Goal: Information Seeking & Learning: Learn about a topic

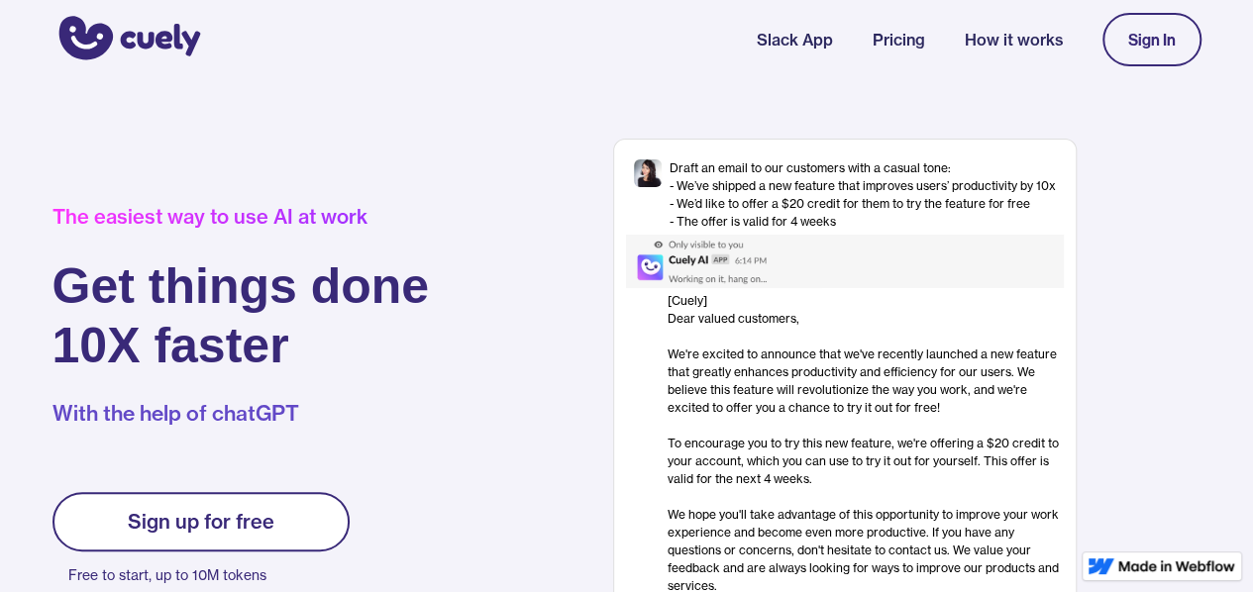
click at [278, 540] on link "Sign up for free" at bounding box center [200, 521] width 297 height 59
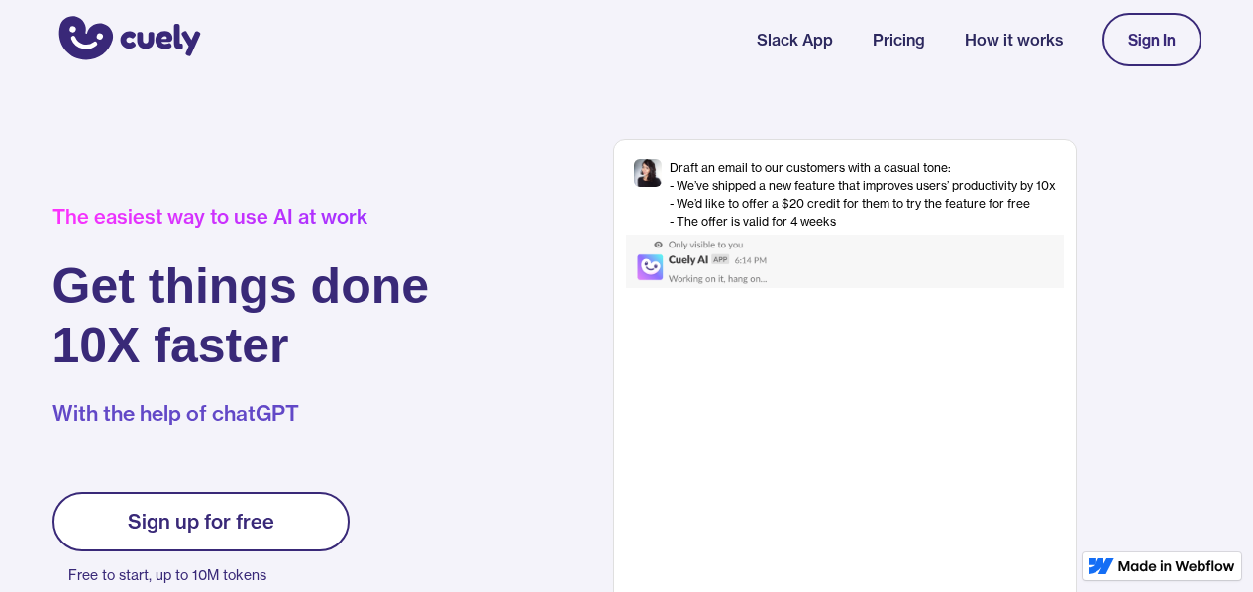
scroll to position [176, 0]
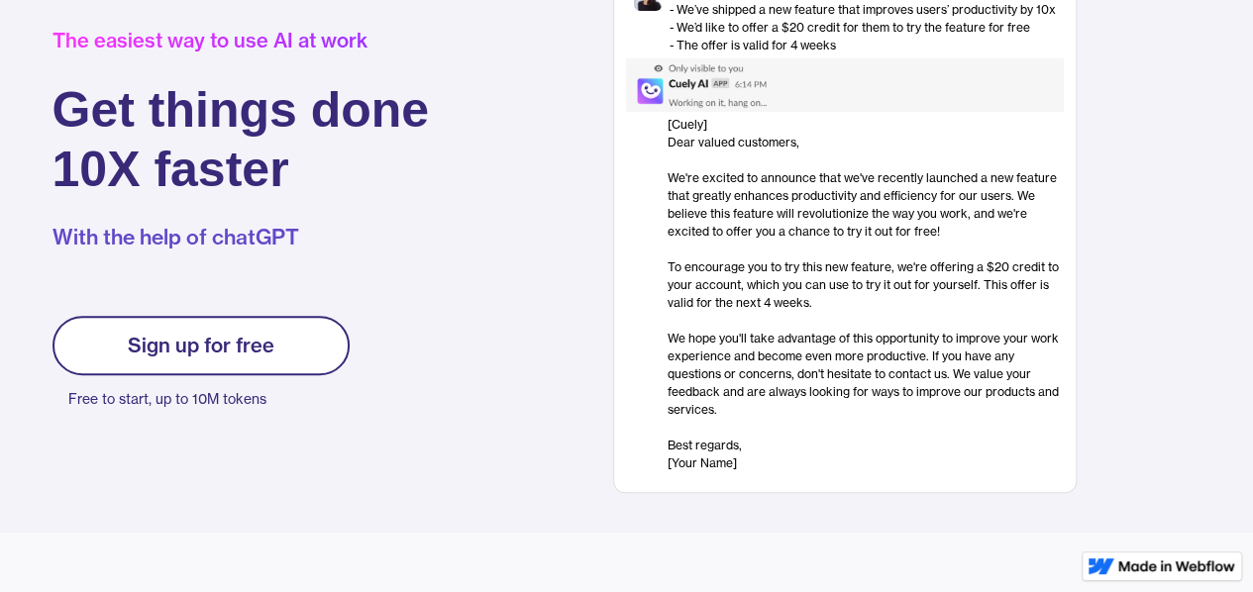
click at [291, 359] on link "Sign up for free" at bounding box center [200, 345] width 297 height 59
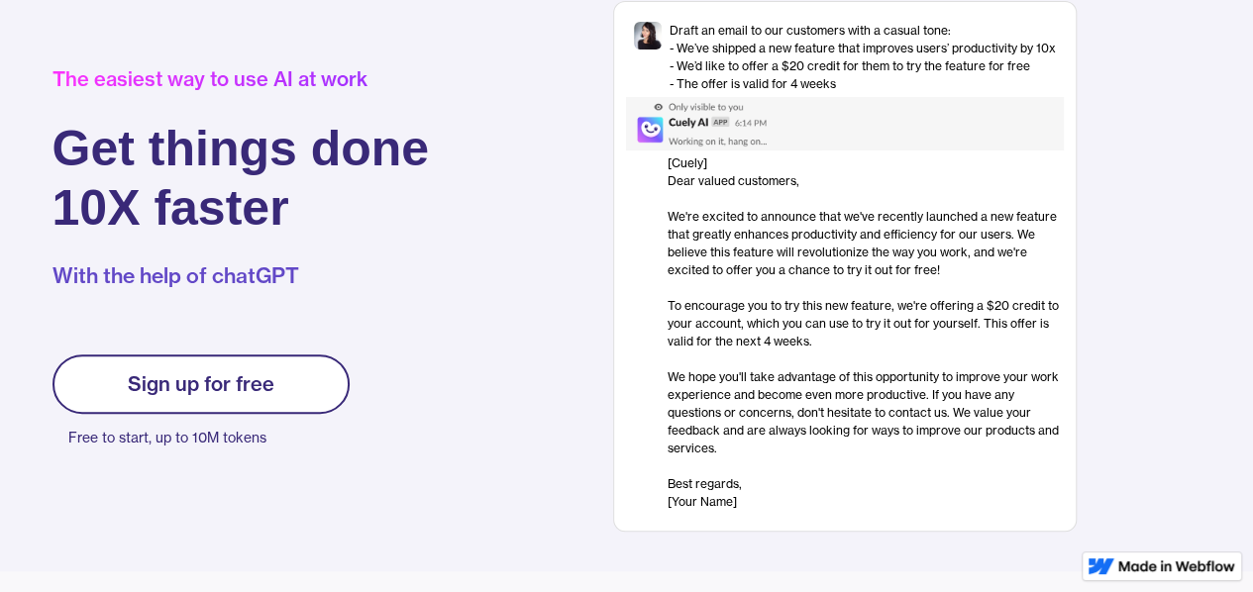
scroll to position [1, 0]
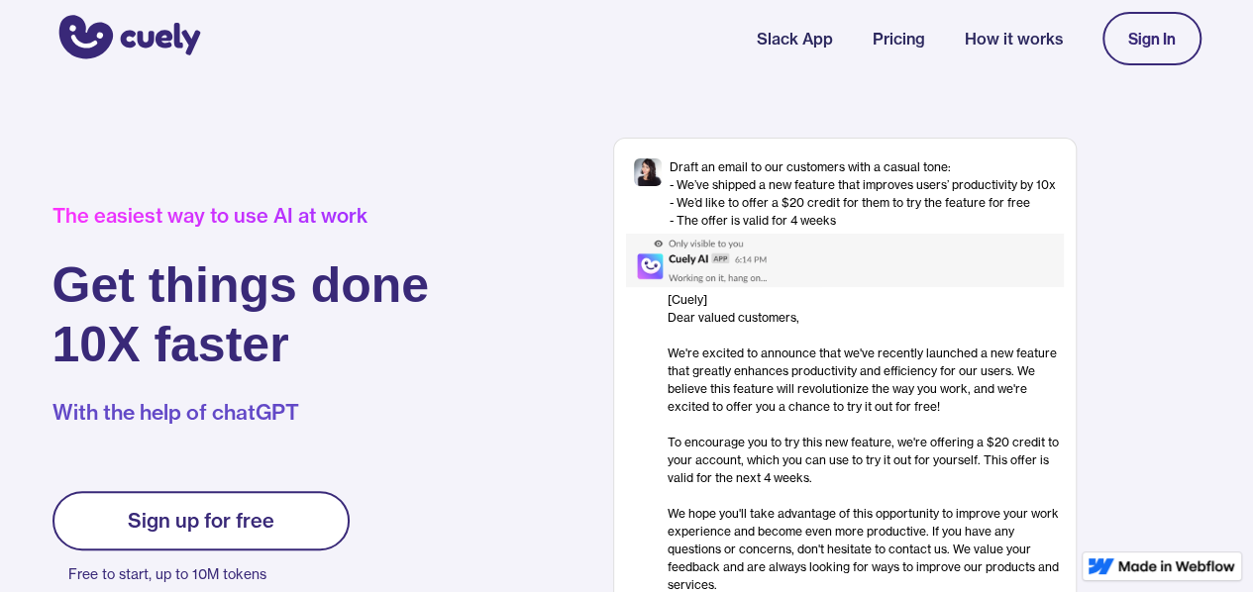
click at [1174, 43] on link "Sign In" at bounding box center [1151, 38] width 99 height 53
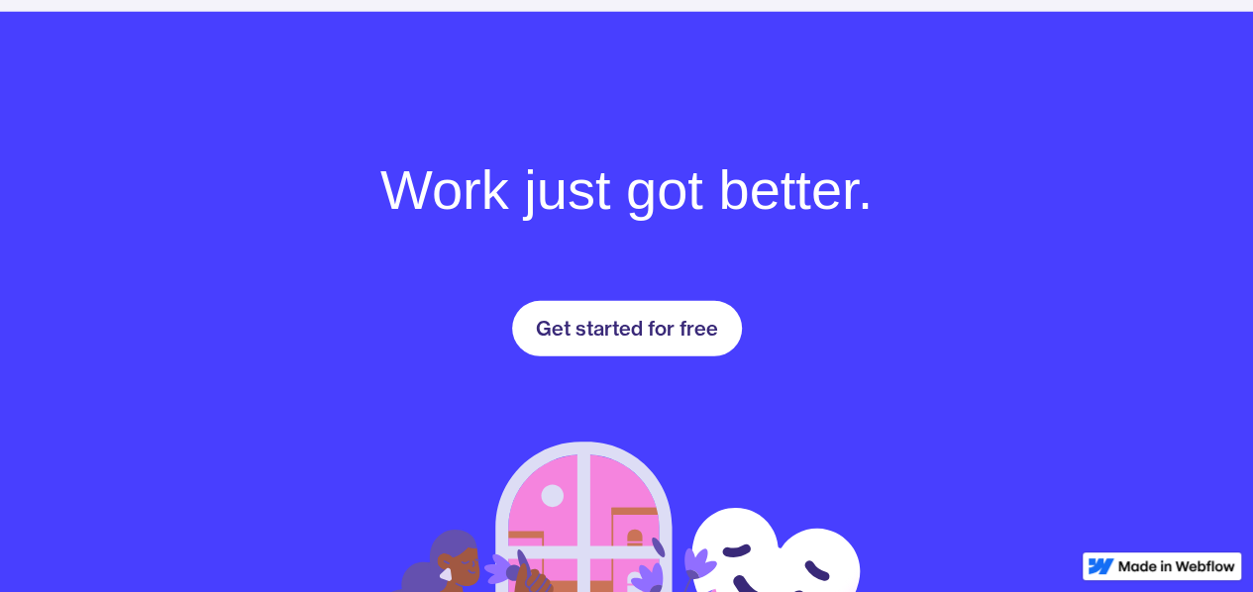
scroll to position [2725, 0]
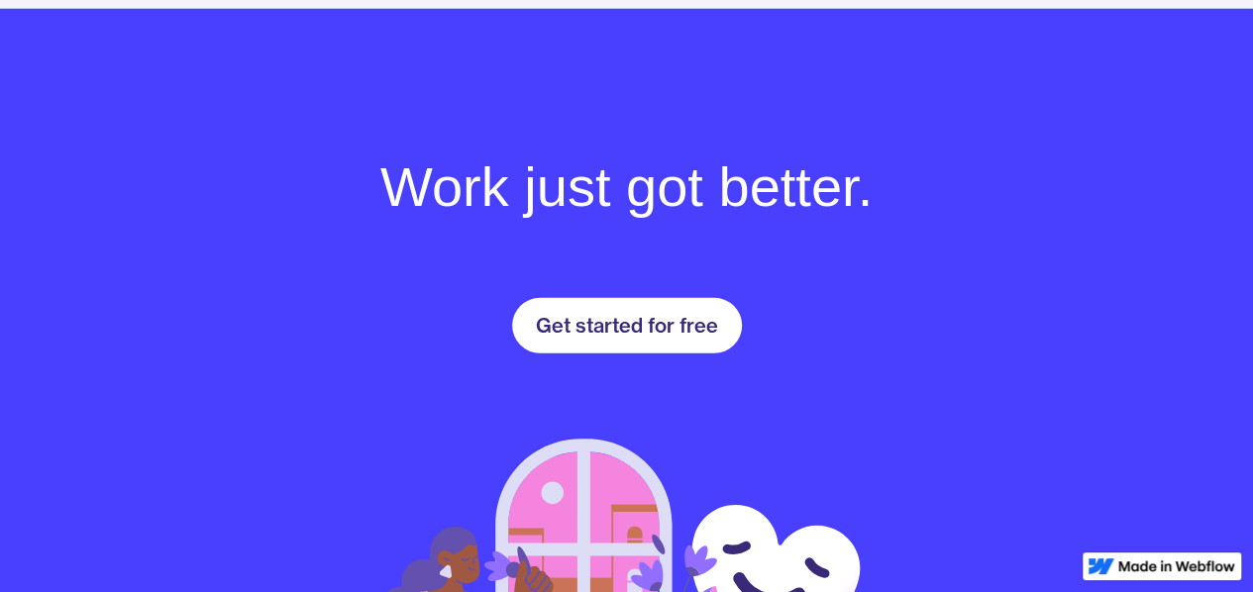
click at [649, 328] on div "Get started for free" at bounding box center [627, 326] width 182 height 24
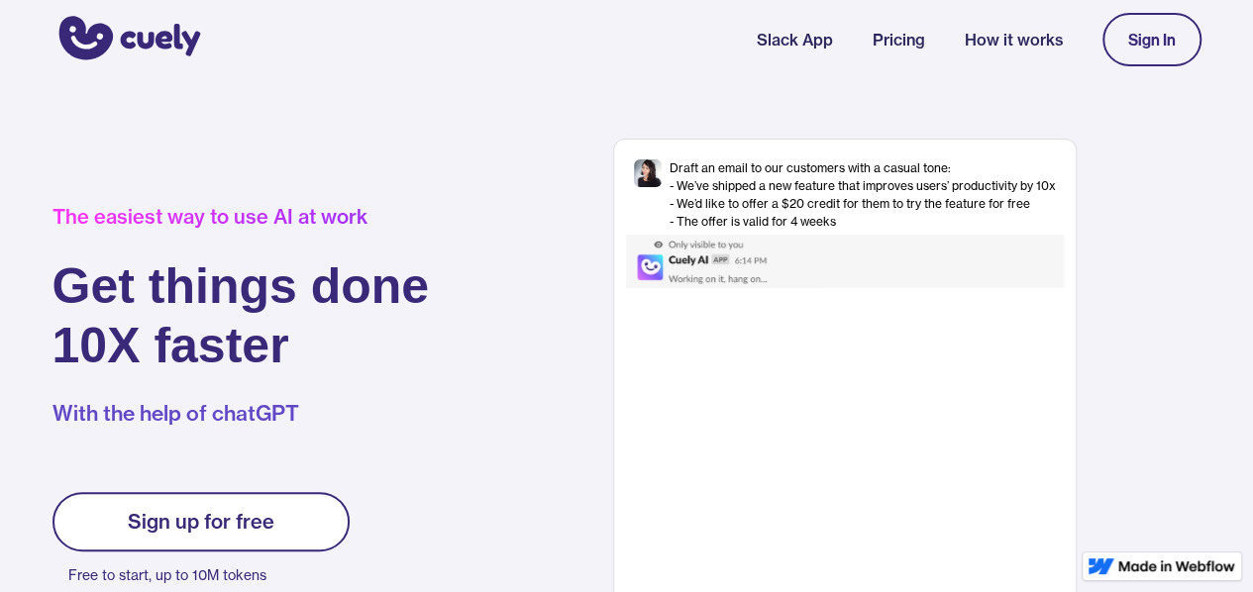
click at [228, 510] on div "Sign up for free" at bounding box center [201, 522] width 147 height 24
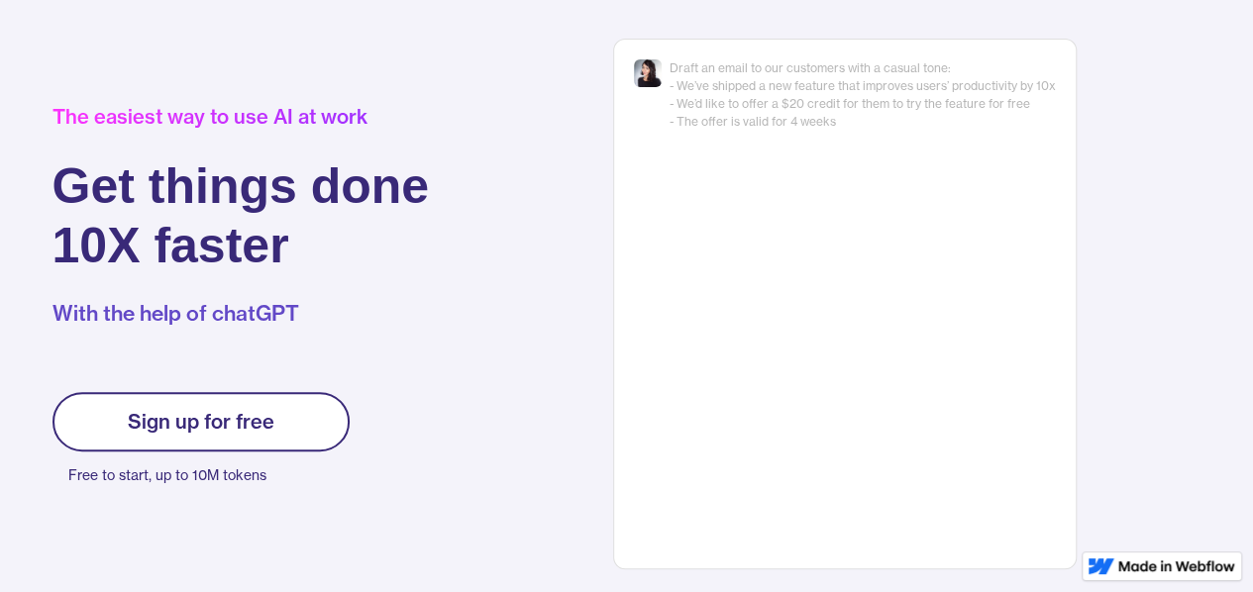
scroll to position [101, 0]
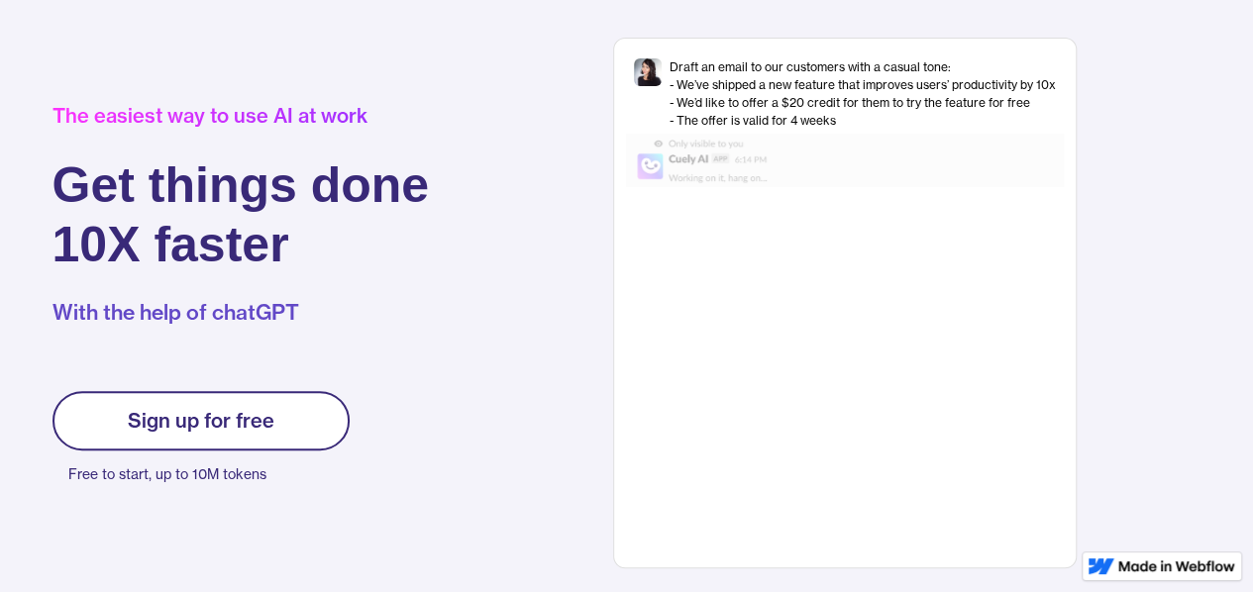
click at [855, 260] on div "[Cuely] Dear valued customers, ‍ We're excited to announce that we've recently …" at bounding box center [865, 369] width 396 height 356
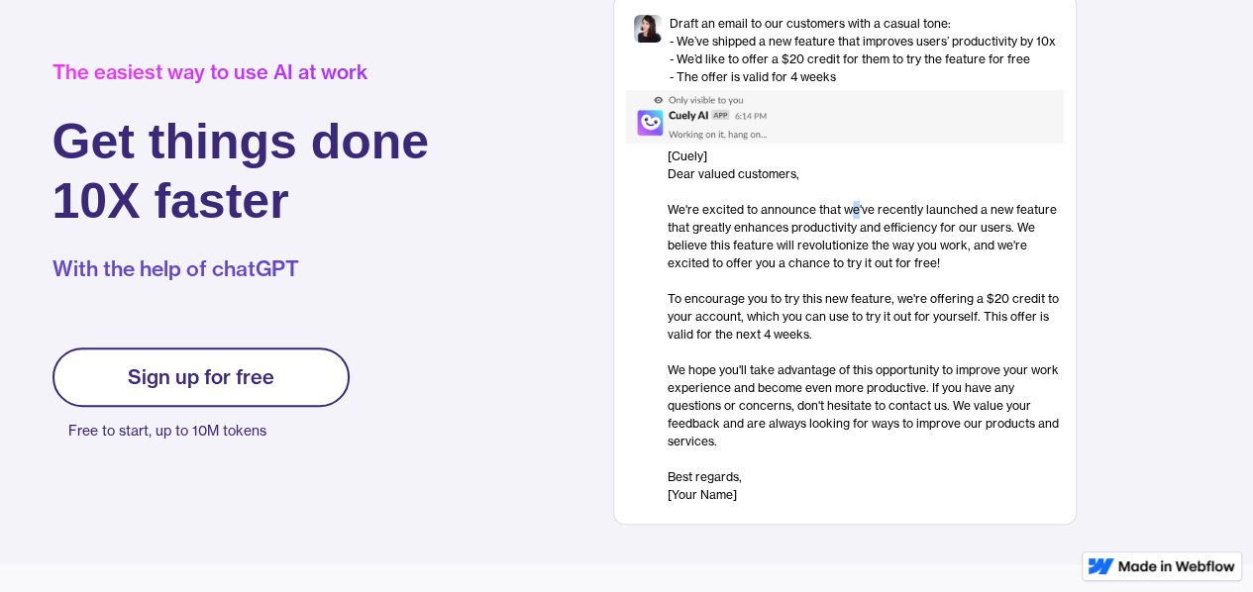
scroll to position [146, 0]
click at [716, 120] on img at bounding box center [723, 115] width 195 height 53
click at [797, 238] on div "[Cuely] Dear valued customers, ‍ We're excited to announce that we've recently …" at bounding box center [865, 325] width 396 height 356
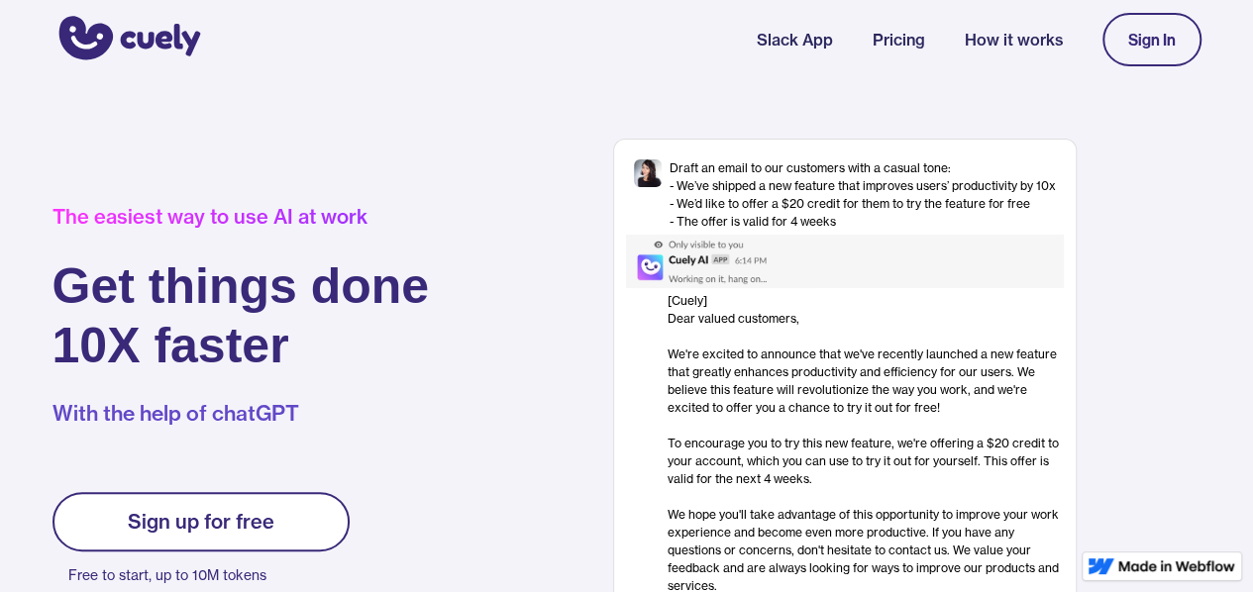
click at [788, 44] on link "Slack App" at bounding box center [794, 40] width 76 height 24
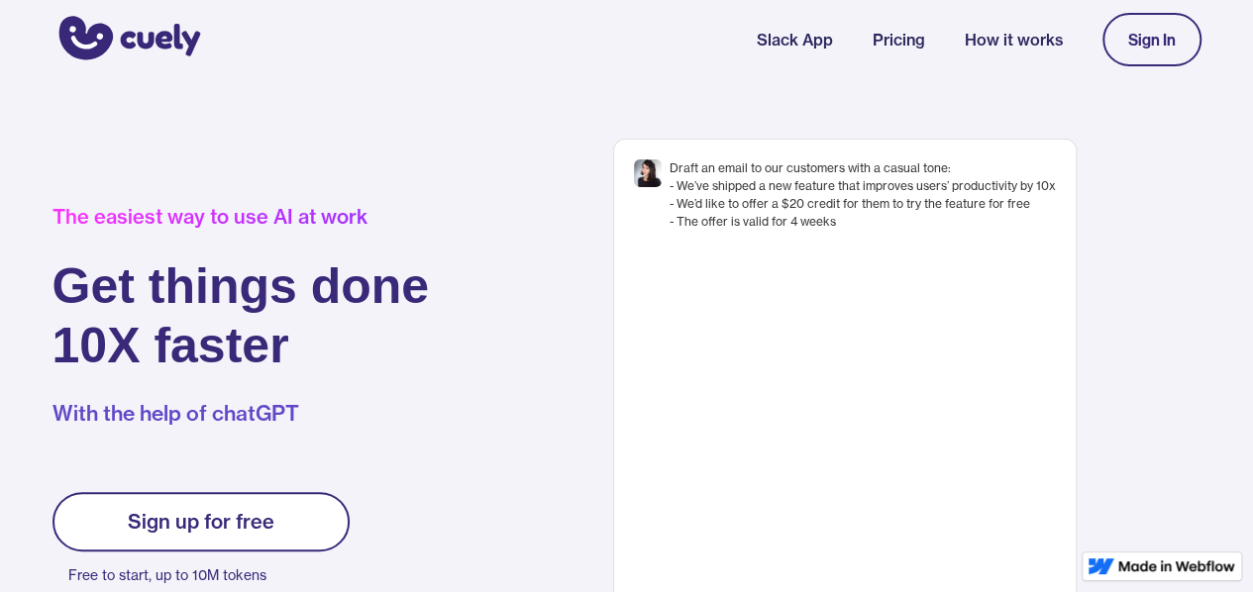
click at [1166, 57] on link "Sign In" at bounding box center [1151, 39] width 99 height 53
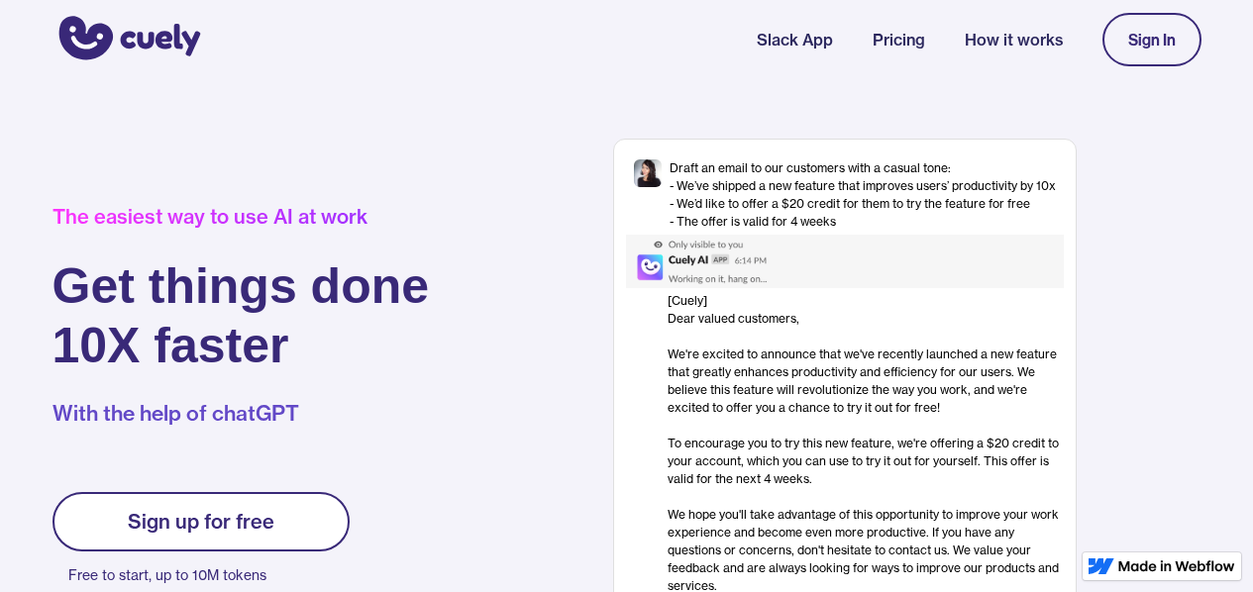
scroll to position [59, 0]
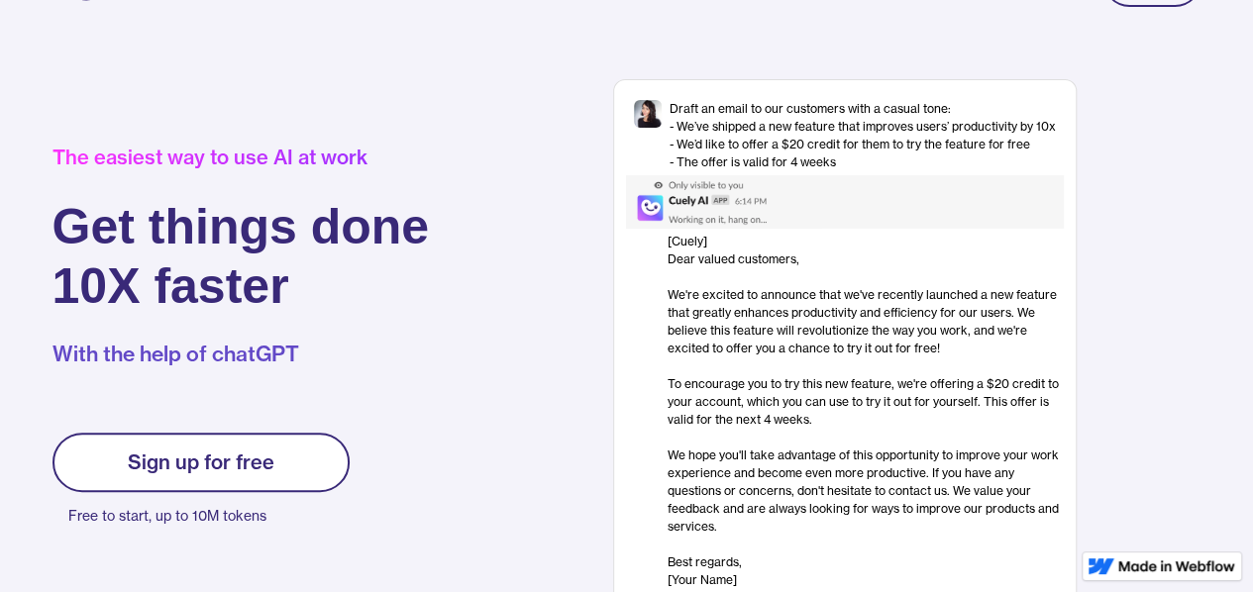
click at [253, 468] on div "Sign up for free" at bounding box center [201, 463] width 147 height 24
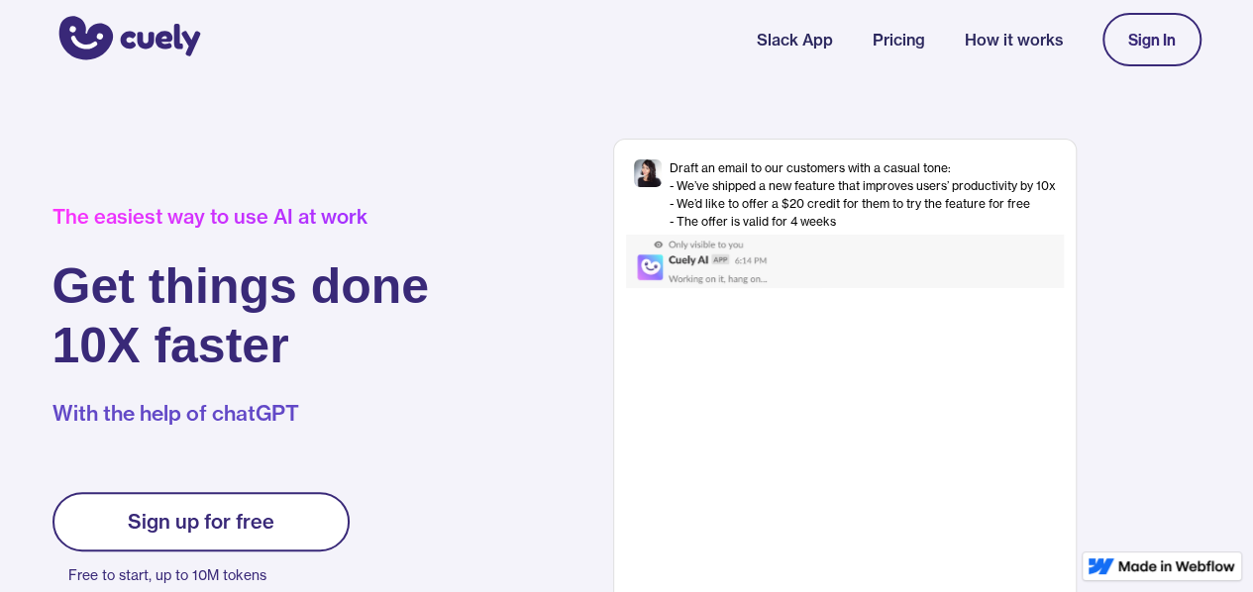
click at [275, 522] on link "Sign up for free" at bounding box center [200, 521] width 297 height 59
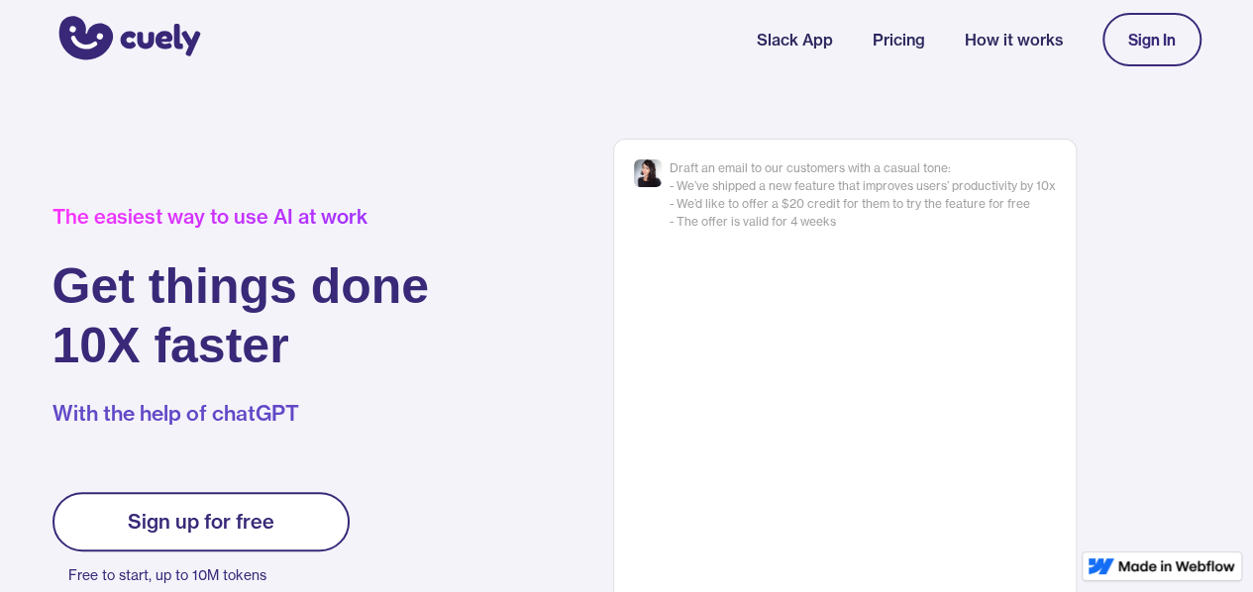
click at [136, 35] on img "home" at bounding box center [126, 39] width 149 height 53
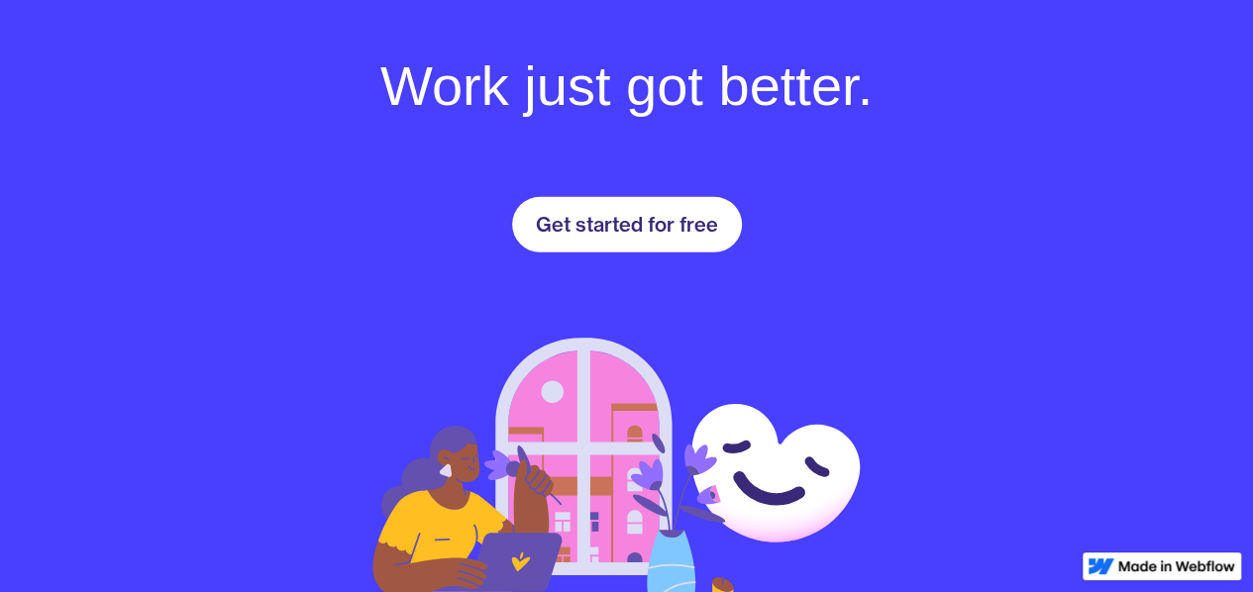
scroll to position [2816, 0]
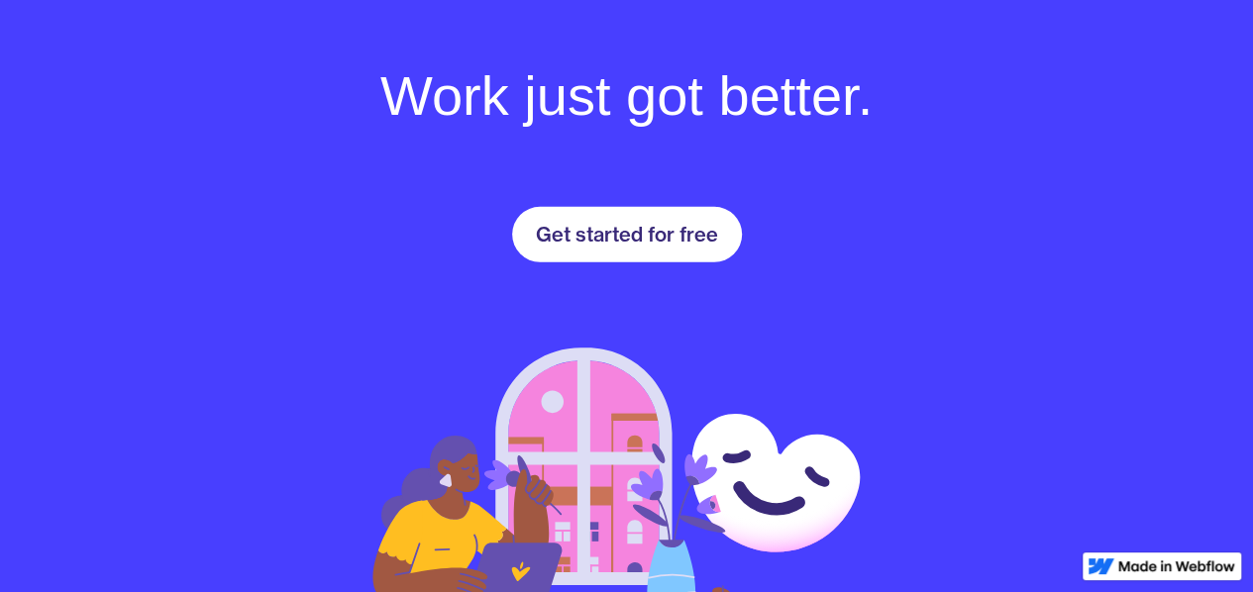
click at [548, 247] on link "Get started for free" at bounding box center [627, 234] width 230 height 55
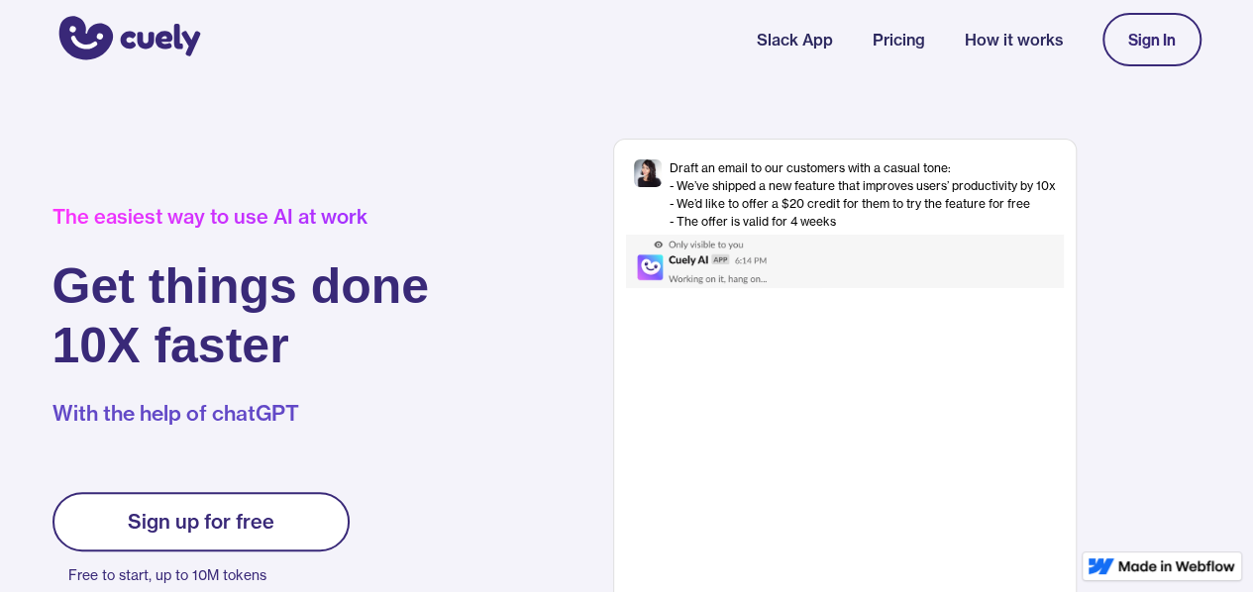
click at [900, 45] on link "Pricing" at bounding box center [898, 40] width 52 height 24
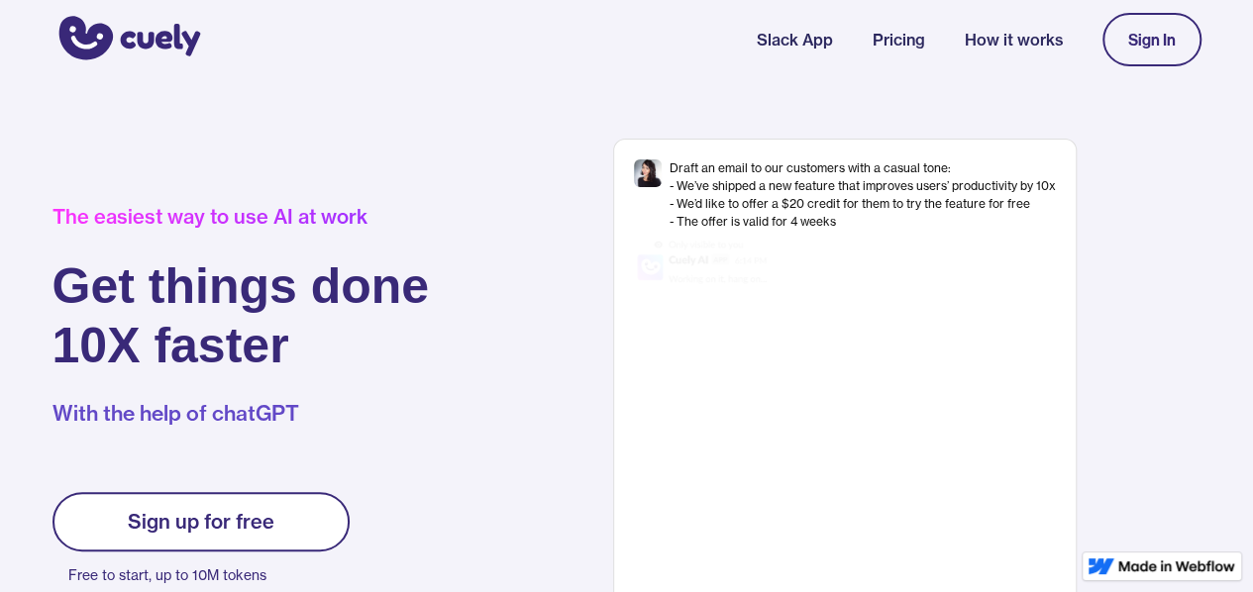
click at [1028, 43] on link "How it works" at bounding box center [1013, 40] width 98 height 24
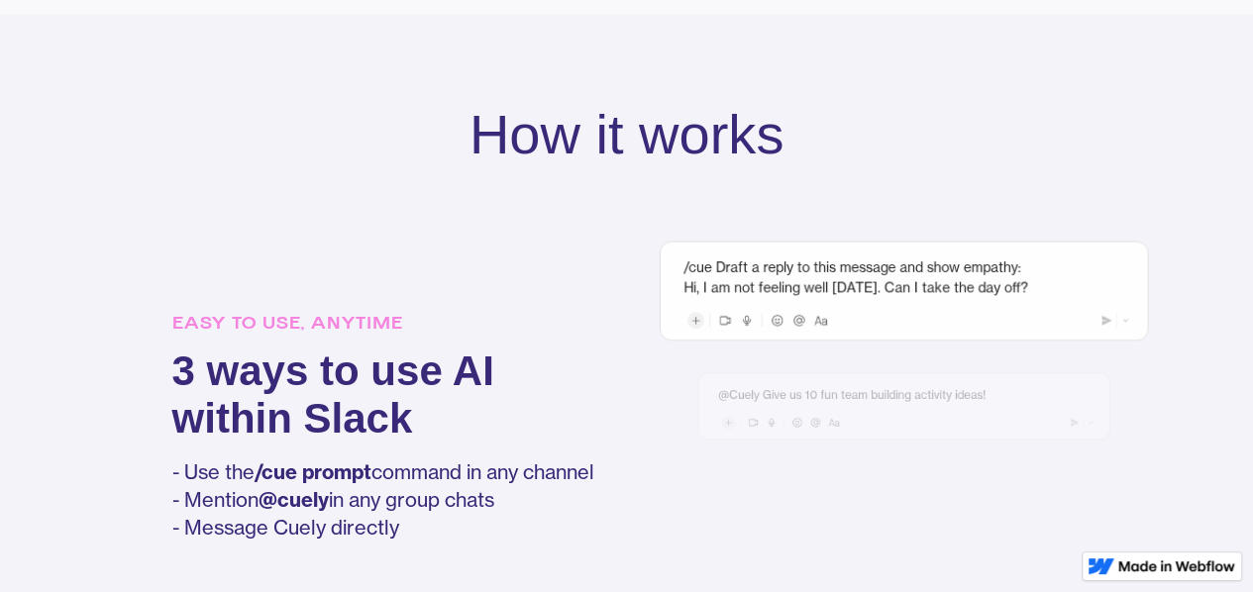
scroll to position [1258, 0]
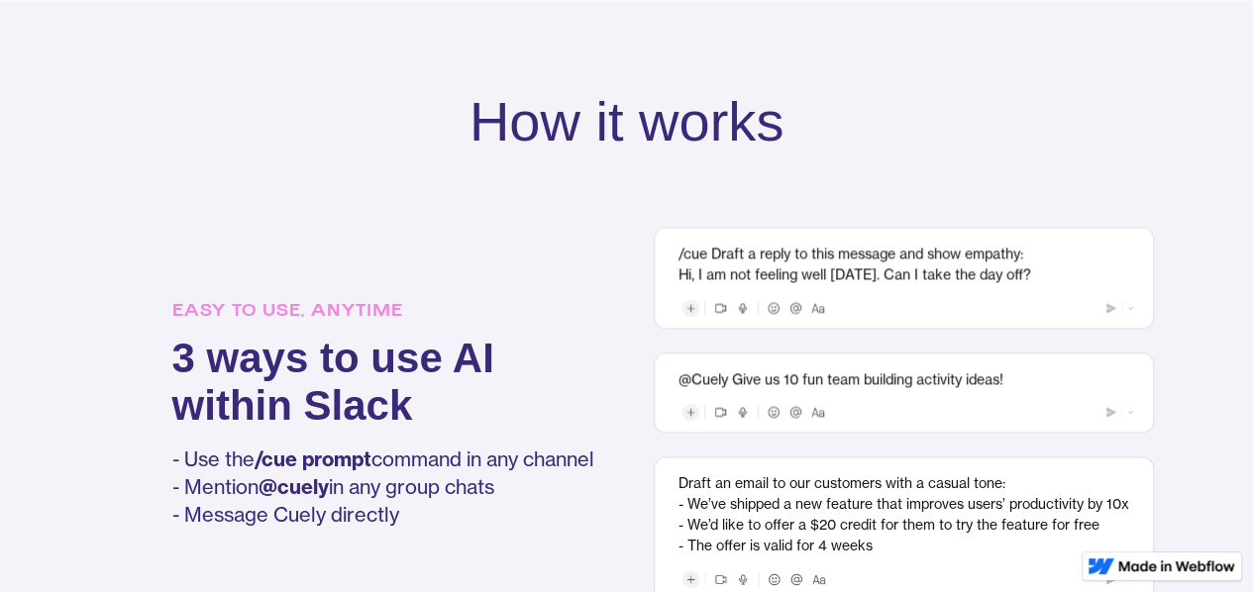
click at [833, 254] on div "/cue Draft a reply to this message and show empathy: Hi, I am not feeling well …" at bounding box center [903, 265] width 451 height 42
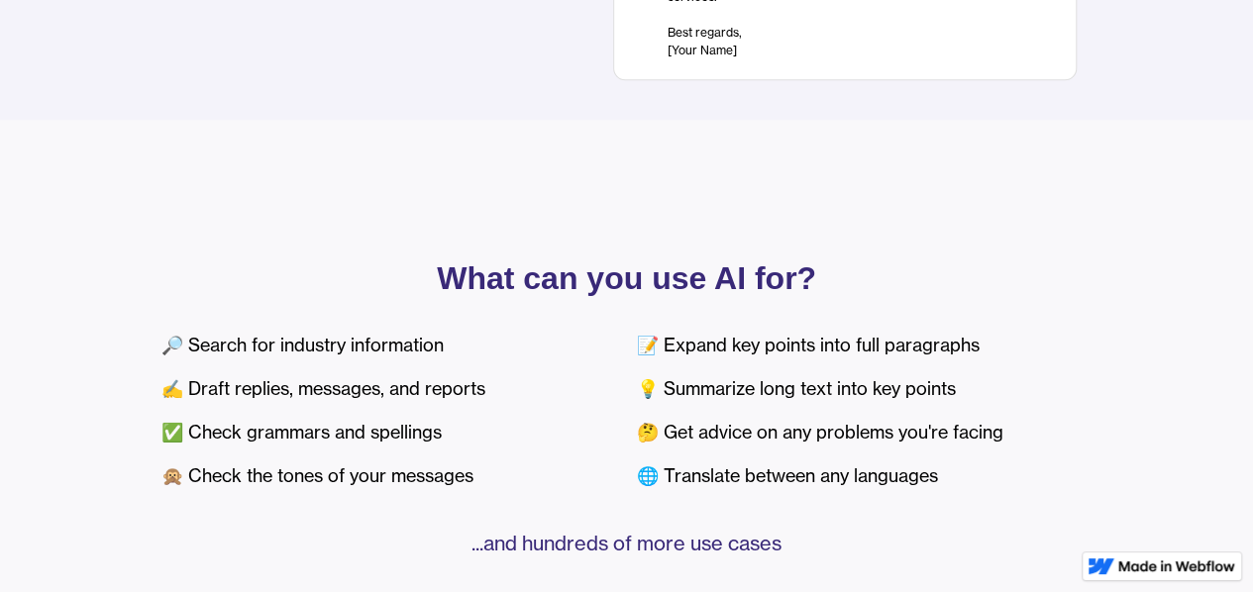
scroll to position [0, 0]
